Goal: Use online tool/utility: Utilize a website feature to perform a specific function

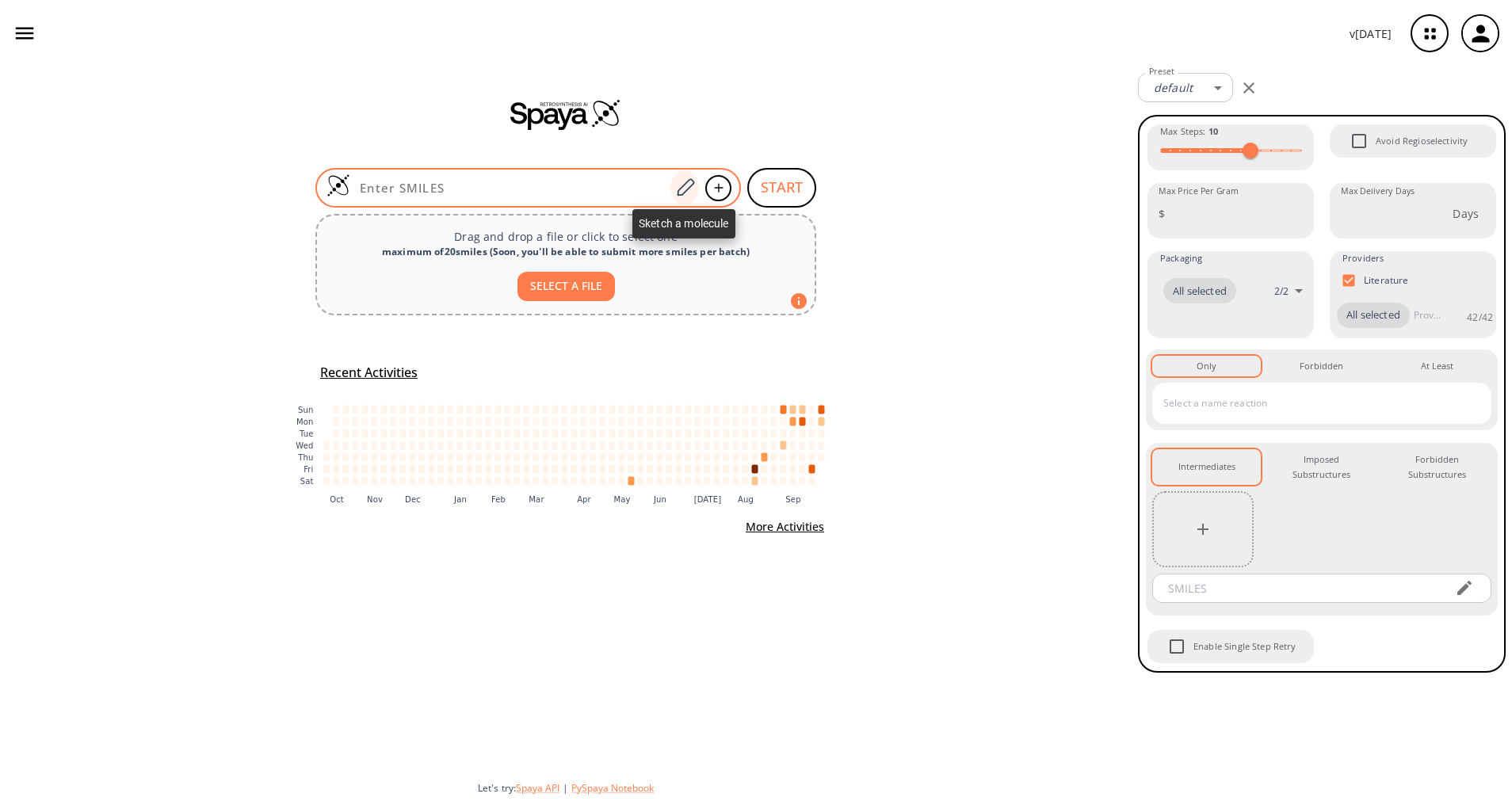
click at [677, 185] on icon at bounding box center [685, 187] width 22 height 21
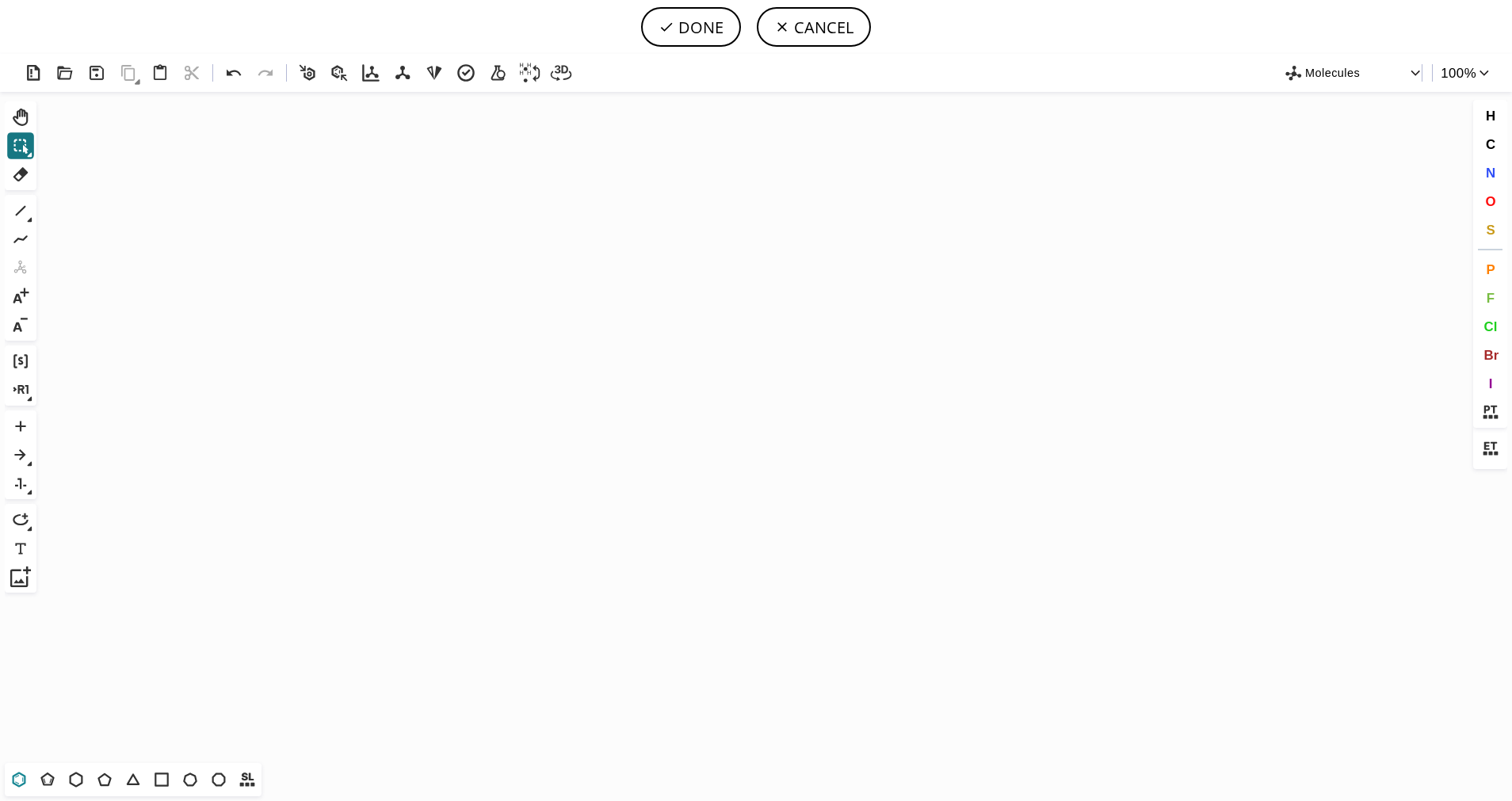
click at [25, 778] on icon at bounding box center [19, 779] width 13 height 15
click at [667, 391] on icon "Created with [PERSON_NAME] 2.3.0" at bounding box center [756, 427] width 1426 height 670
click at [48, 775] on icon at bounding box center [47, 779] width 21 height 21
click at [701, 391] on icon "Created with [PERSON_NAME] 2.3.0" at bounding box center [756, 427] width 1426 height 670
click at [1490, 236] on span "S" at bounding box center [1490, 230] width 8 height 15
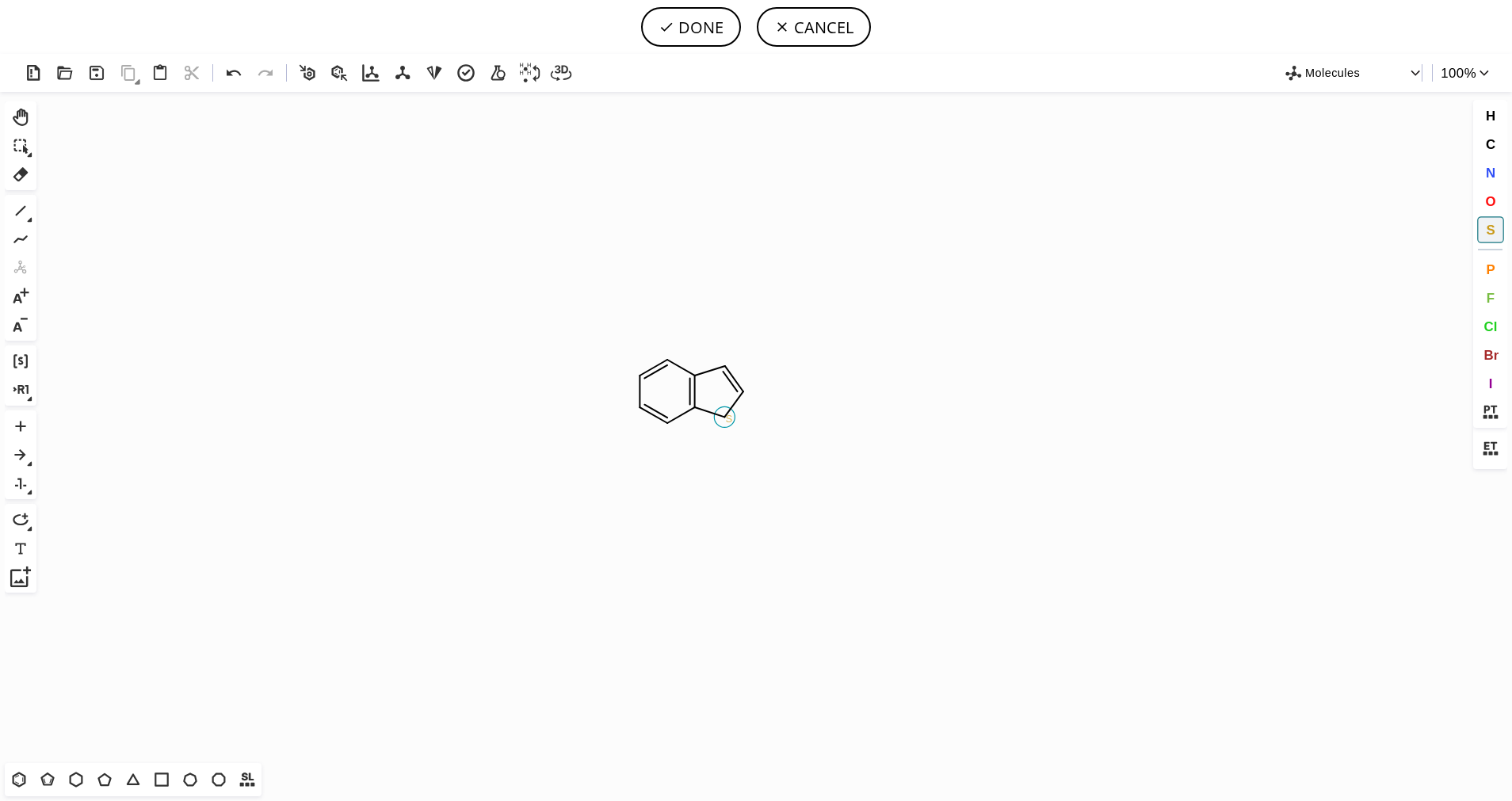
click at [729, 418] on tspan "S" at bounding box center [729, 418] width 7 height 12
click at [14, 206] on icon at bounding box center [20, 210] width 21 height 21
click at [1485, 354] on span "Br" at bounding box center [1490, 354] width 15 height 15
click at [610, 354] on tspan "Br" at bounding box center [609, 354] width 11 height 12
click at [22, 213] on icon at bounding box center [20, 210] width 21 height 21
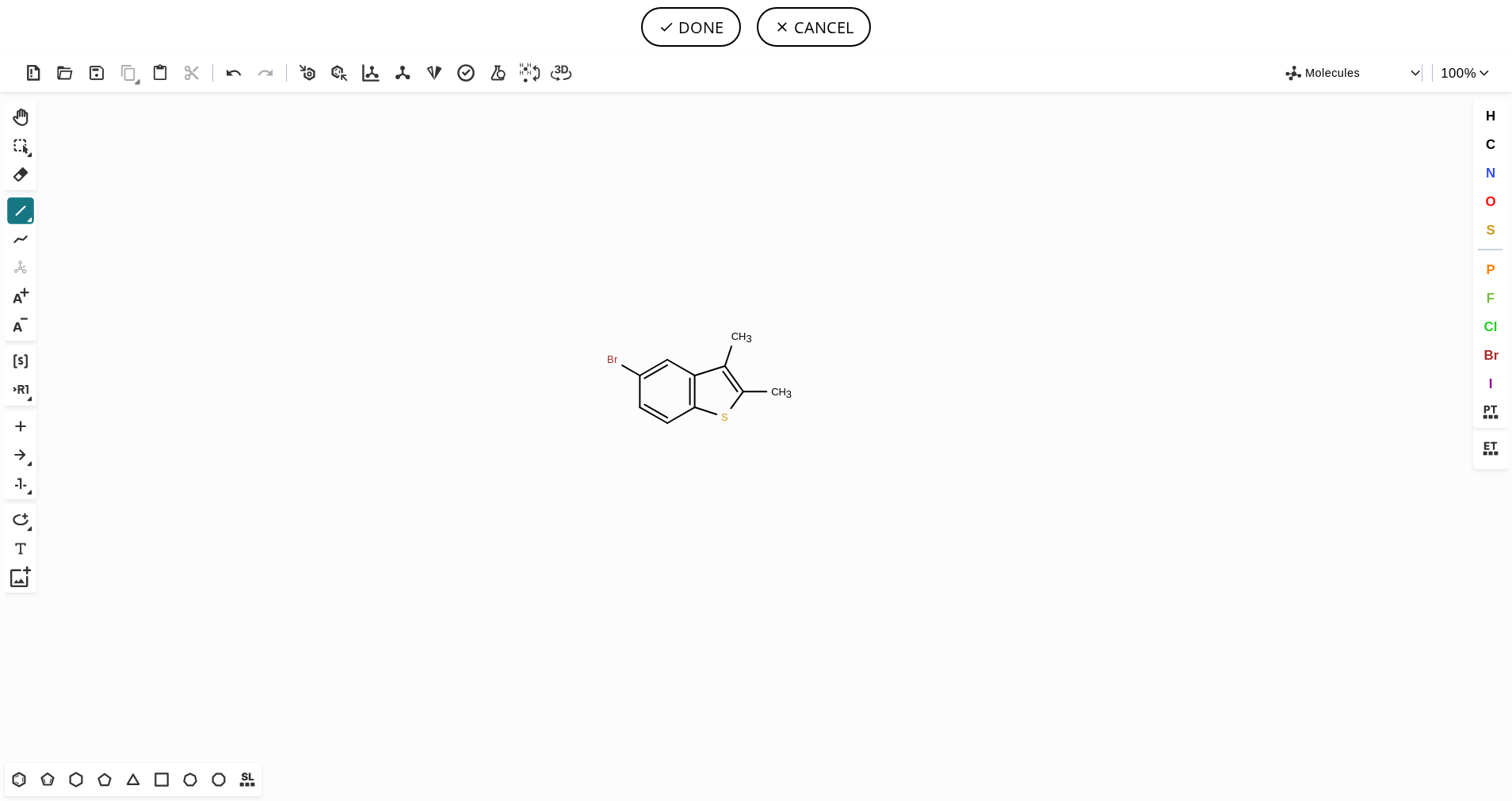
click at [29, 214] on icon at bounding box center [20, 210] width 21 height 21
click at [88, 211] on icon at bounding box center [82, 211] width 17 height 17
click at [1490, 201] on span "O" at bounding box center [1490, 200] width 10 height 15
click at [791, 423] on tspan "O" at bounding box center [791, 424] width 8 height 12
click at [21, 212] on icon at bounding box center [20, 210] width 21 height 21
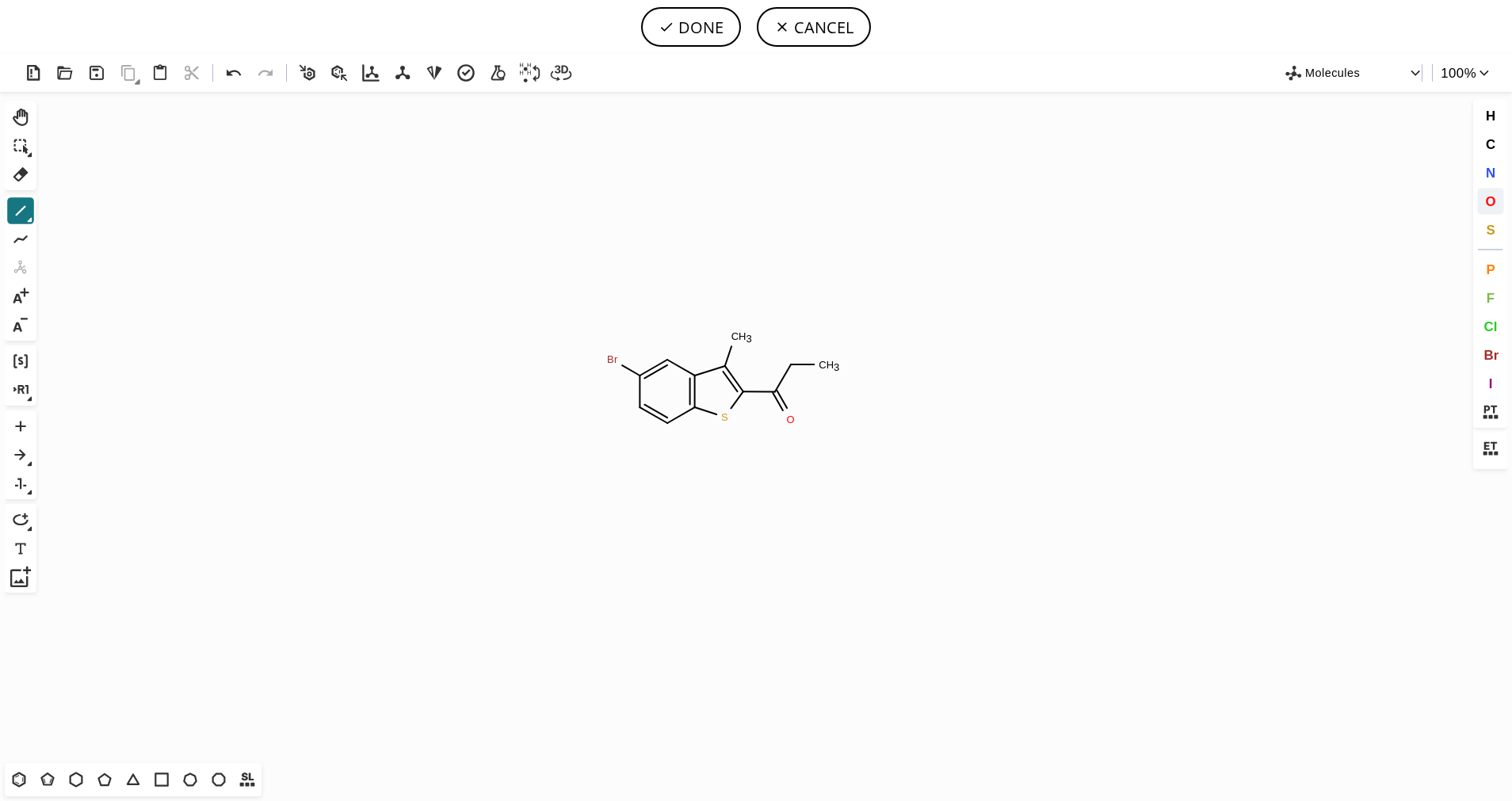
click at [1494, 205] on span "O" at bounding box center [1490, 200] width 10 height 15
click at [787, 364] on tspan "O" at bounding box center [788, 364] width 8 height 12
click at [694, 34] on button "DONE" at bounding box center [691, 27] width 100 height 40
type input "C1(Br)C=CC2SC(C(OC)=O)=C(C)C=2C=1"
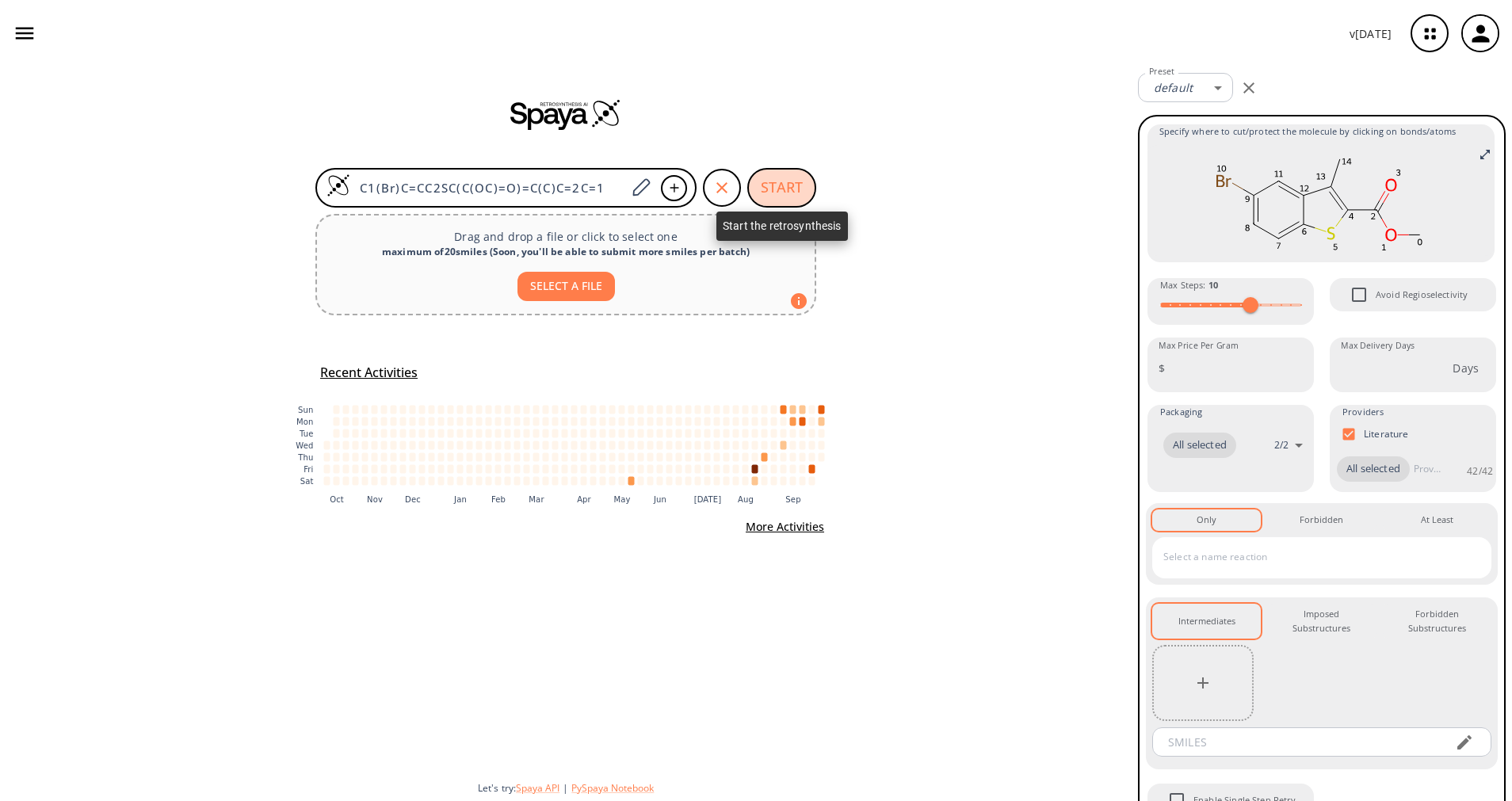
click at [756, 182] on button "START" at bounding box center [781, 188] width 69 height 40
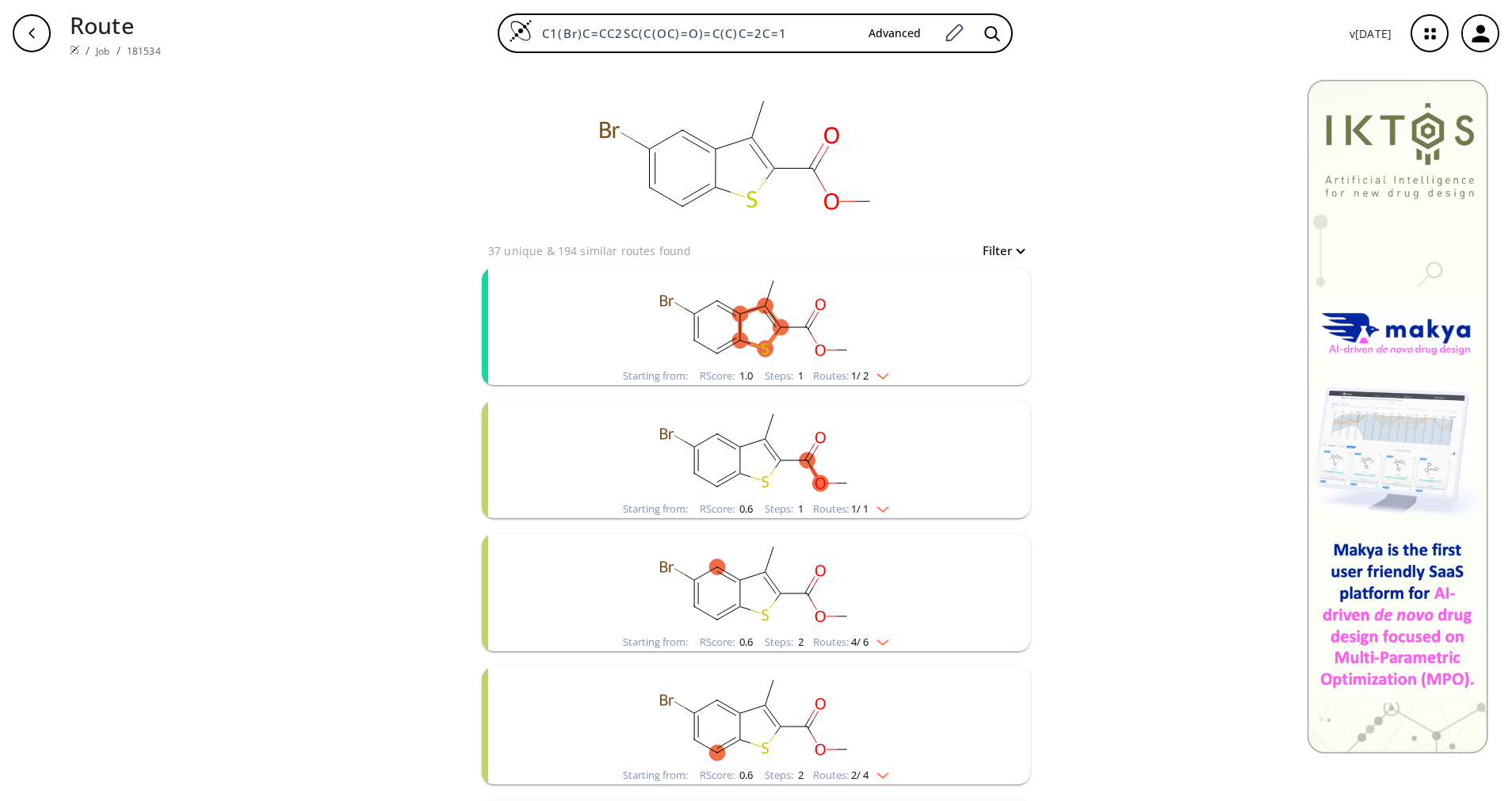
click at [870, 371] on img "clusters" at bounding box center [879, 373] width 21 height 12
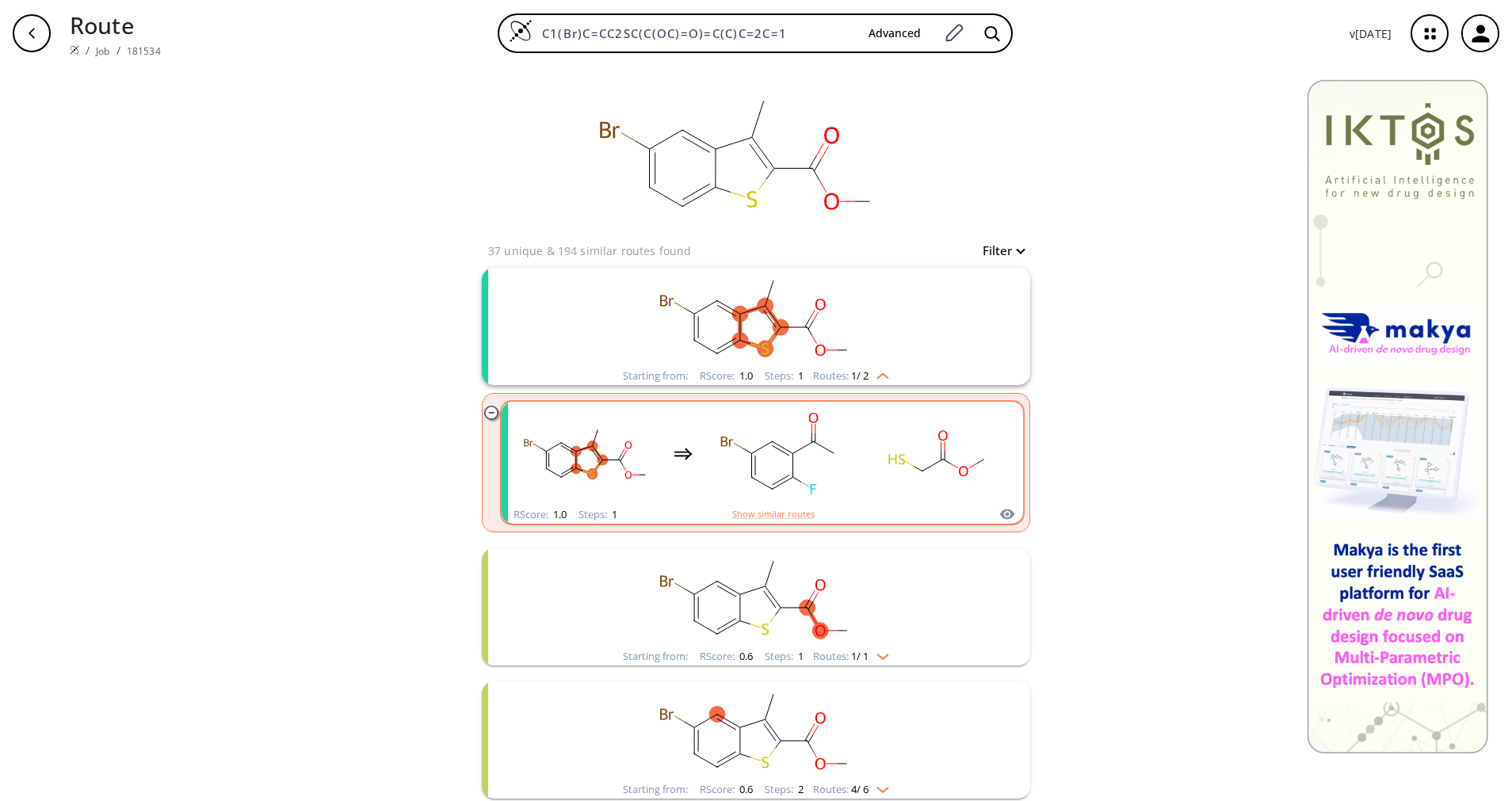
click at [870, 438] on rect "clusters" at bounding box center [938, 453] width 142 height 99
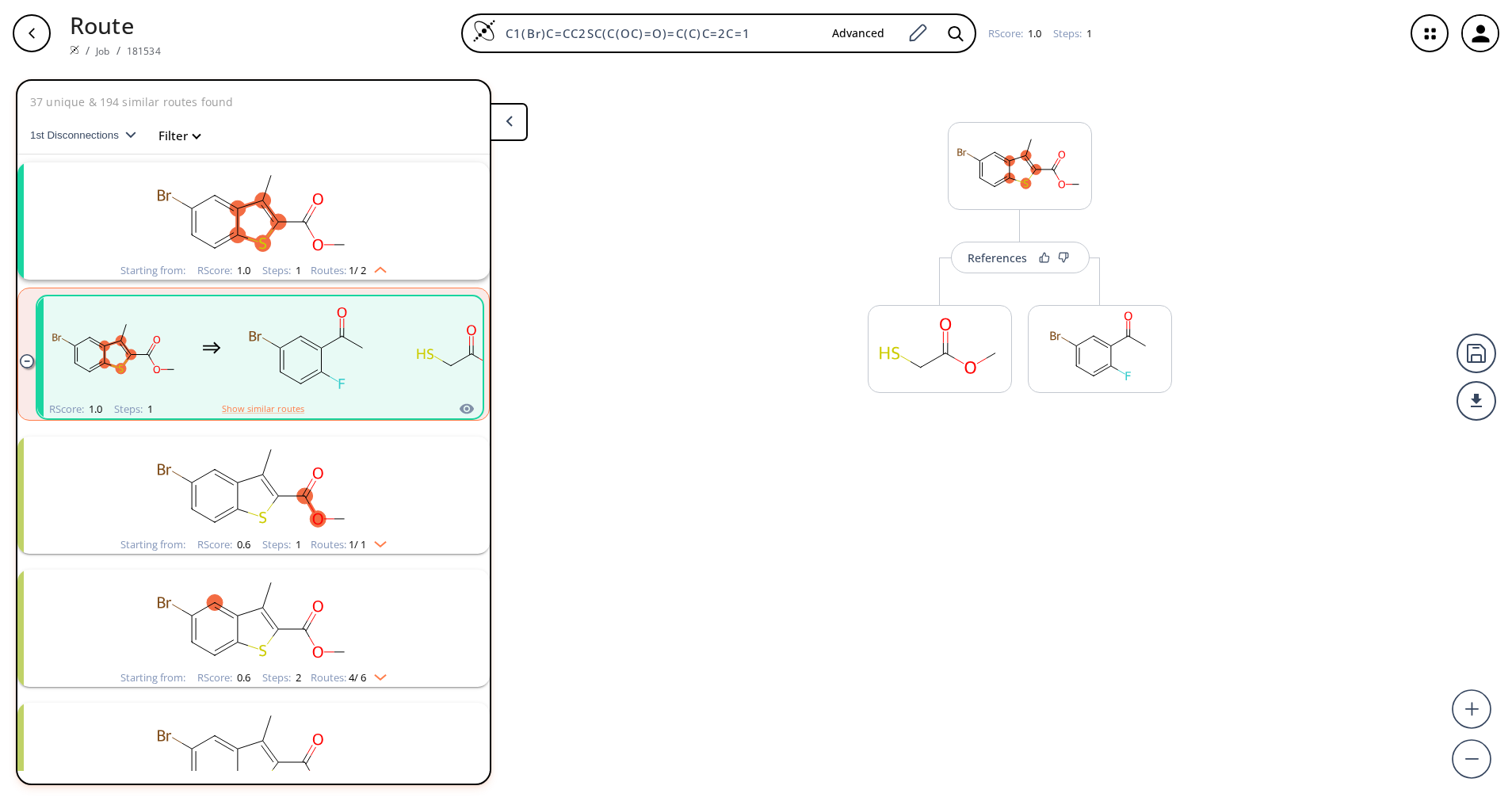
scroll to position [37, 0]
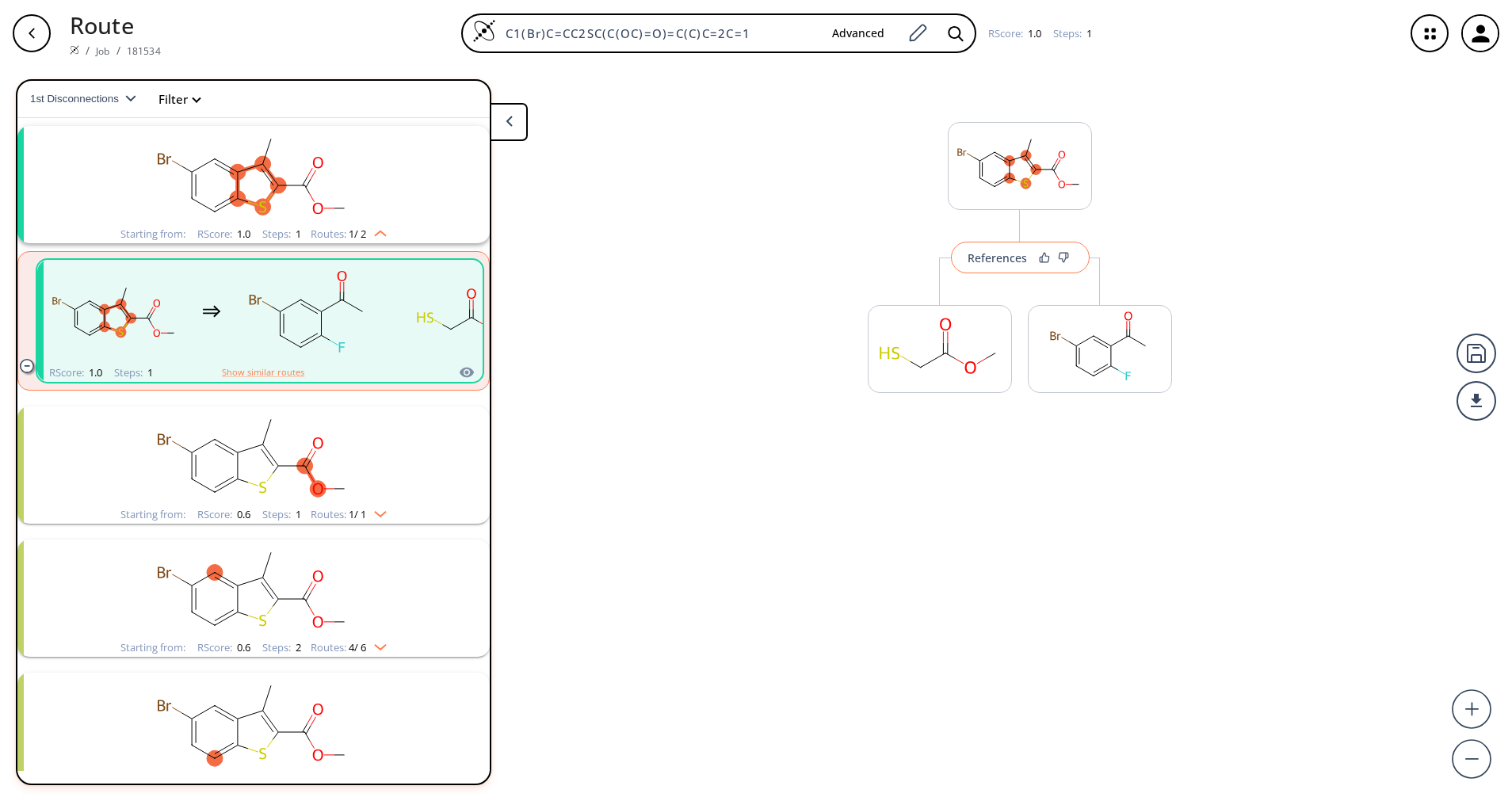
click at [1023, 260] on div "References" at bounding box center [997, 258] width 59 height 10
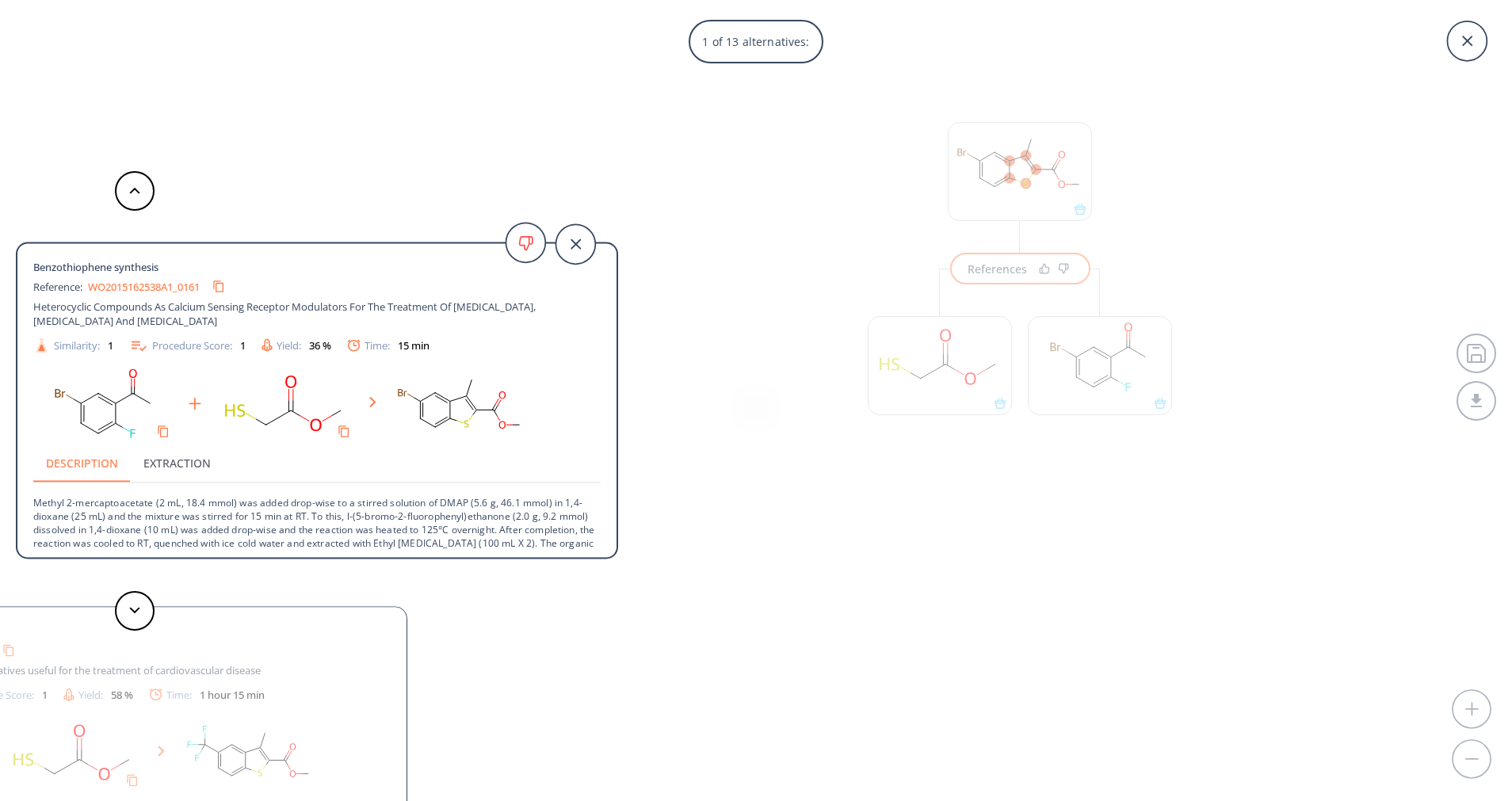
click at [15, 779] on div "Benzothiophene synthesis Reference: US20070155805A1_0172 Benzofuran and bezothi…" at bounding box center [107, 764] width 602 height 317
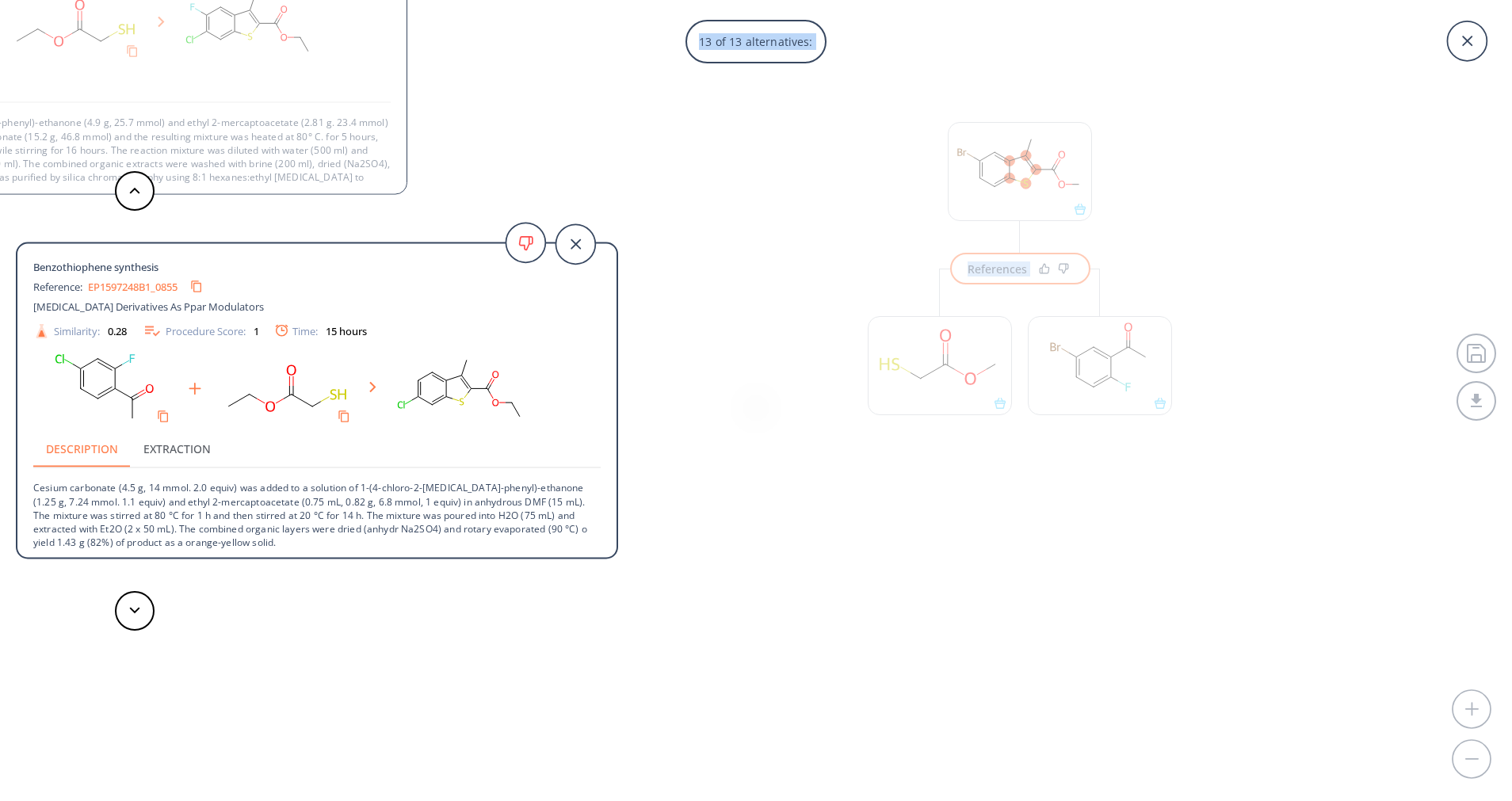
drag, startPoint x: 15, startPoint y: 779, endPoint x: -1, endPoint y: 553, distance: 226.6
click at [0, 553] on html "Route / Job / 181534 C1(Br)C=CC2SC(C(OC)=O)=C(C)C=2C=1 Advanced RScore : 1.0 St…" at bounding box center [756, 400] width 1512 height 801
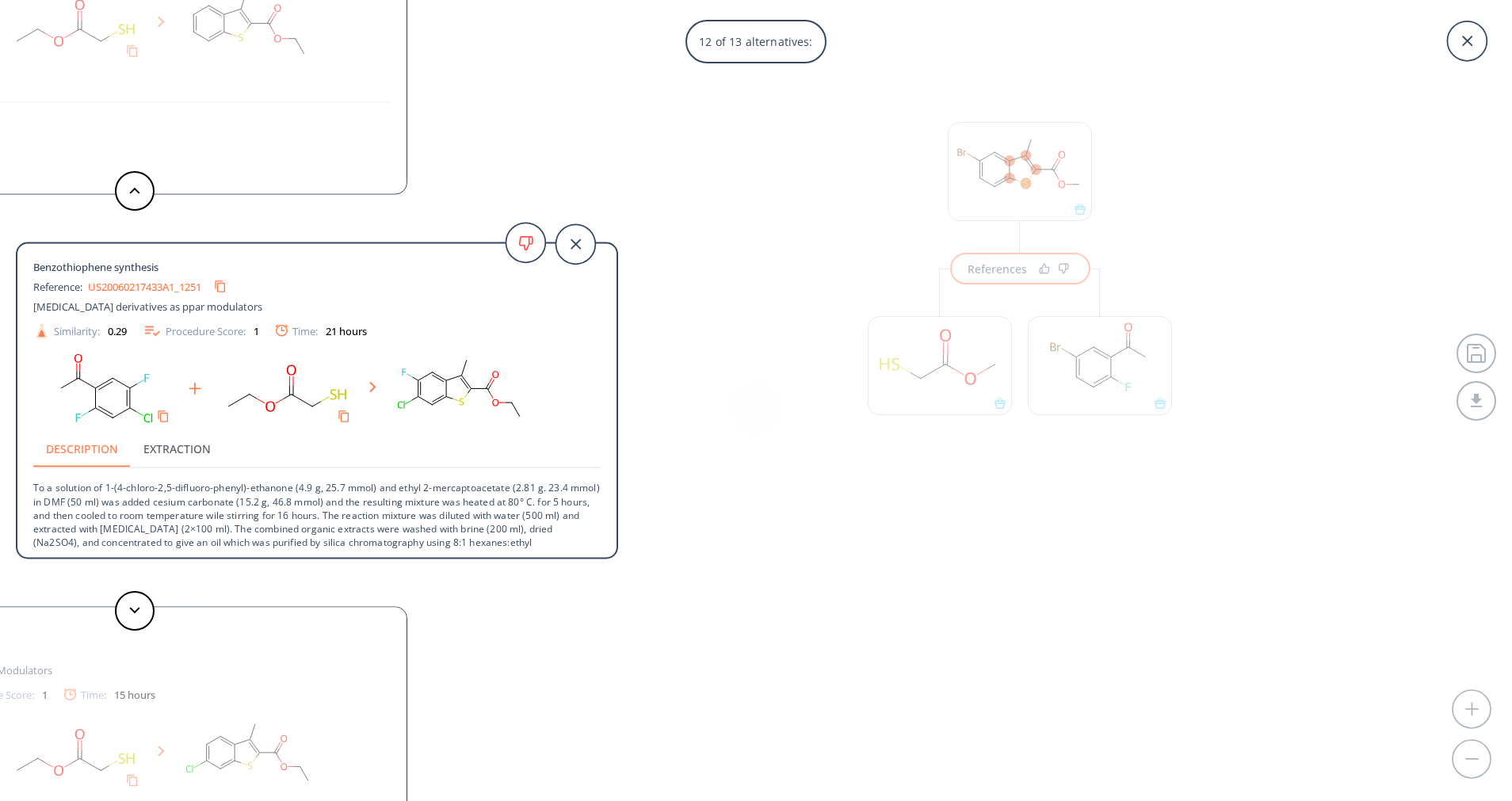
drag, startPoint x: 0, startPoint y: 550, endPoint x: -5, endPoint y: 560, distance: 11.2
click at [0, 560] on html "Route / Job / 181534 C1(Br)C=CC2SC(C(OC)=O)=C(C)C=2C=1 Advanced RScore : 1.0 St…" at bounding box center [756, 400] width 1512 height 801
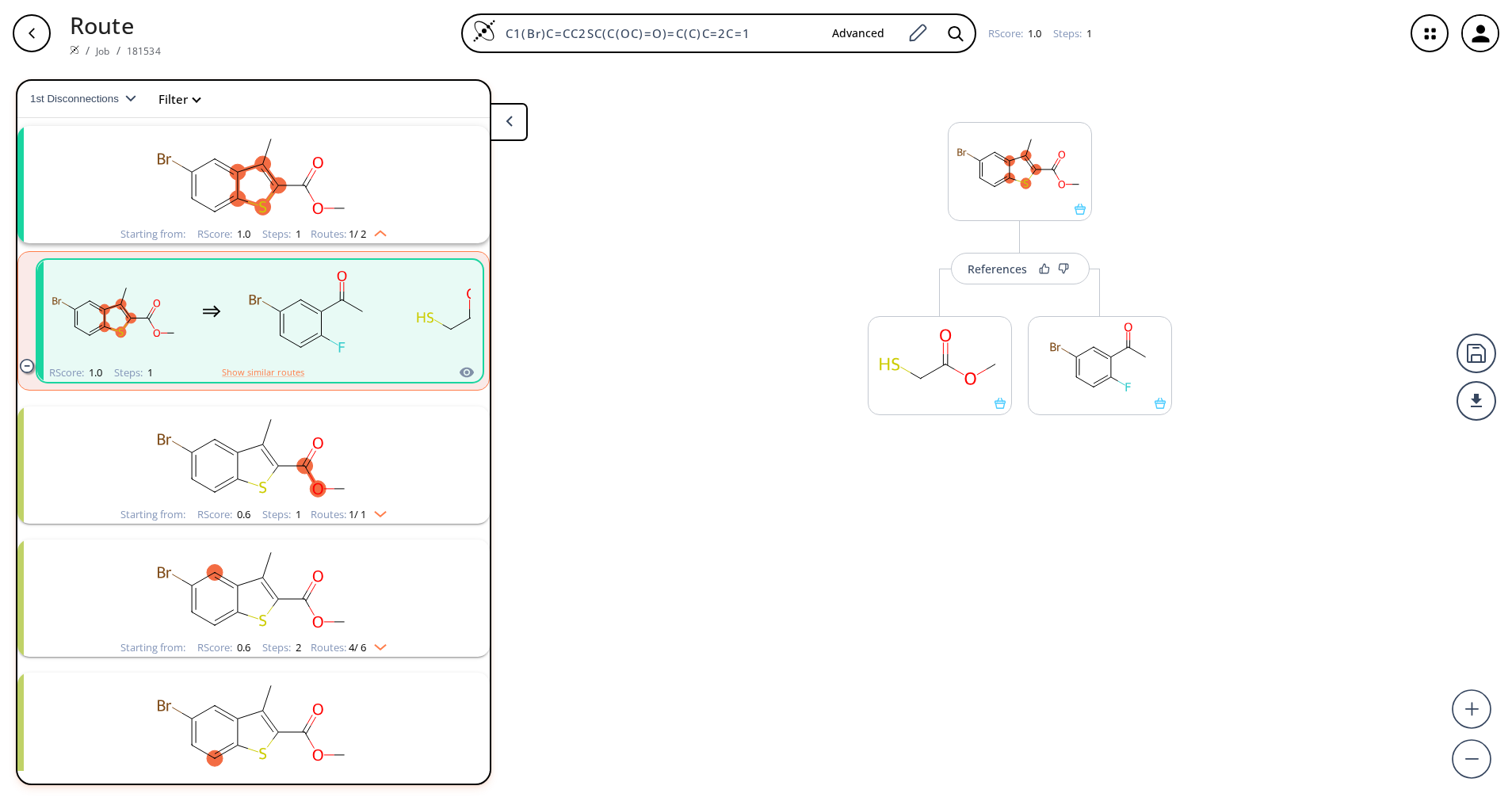
click at [2, 544] on div "References More routes from here More routes from here" at bounding box center [756, 427] width 1512 height 721
